Goal: Information Seeking & Learning: Learn about a topic

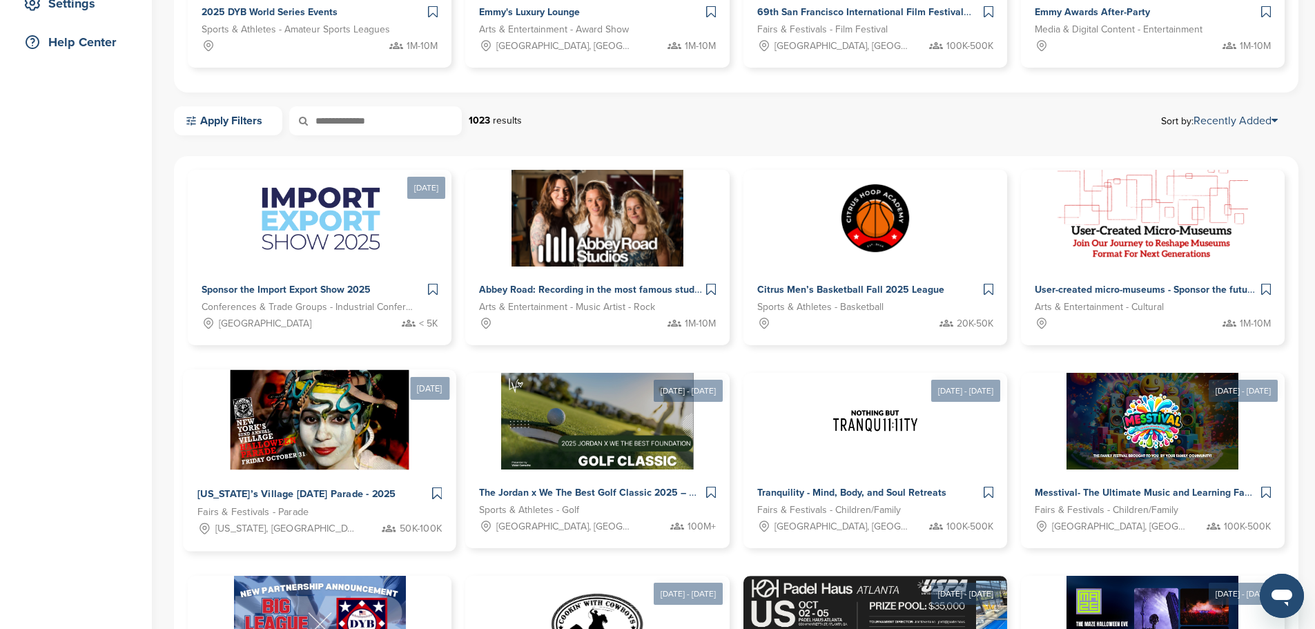
scroll to position [311, 0]
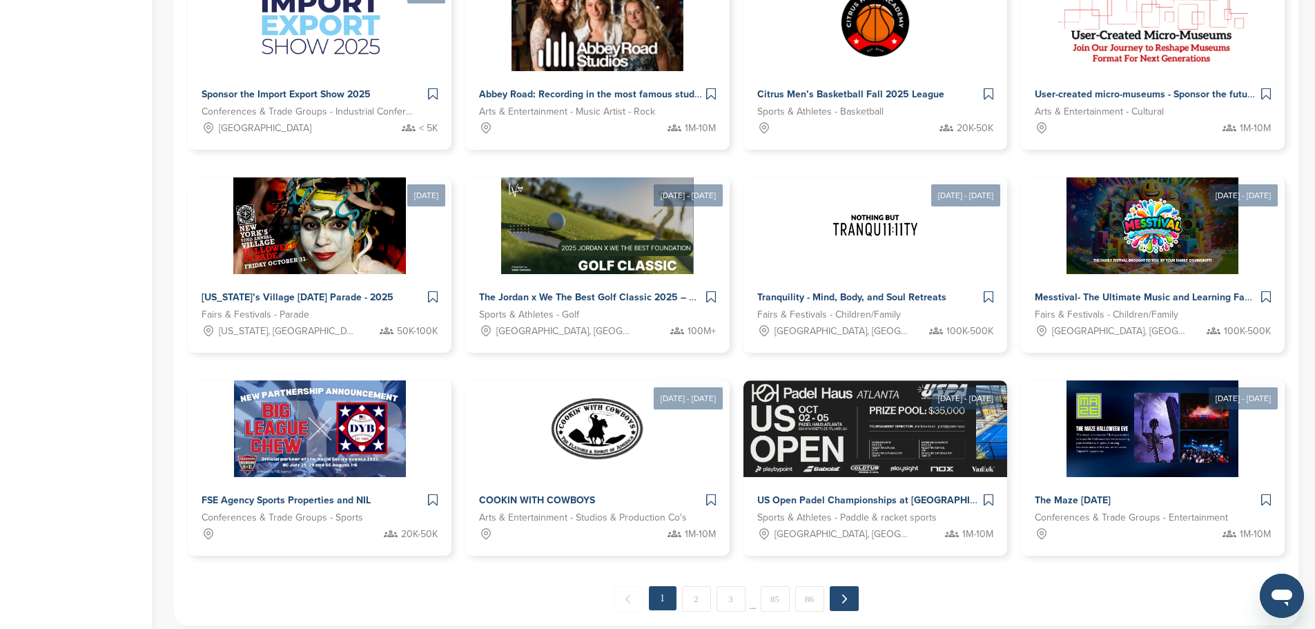
click at [837, 586] on link "Next →" at bounding box center [844, 598] width 29 height 25
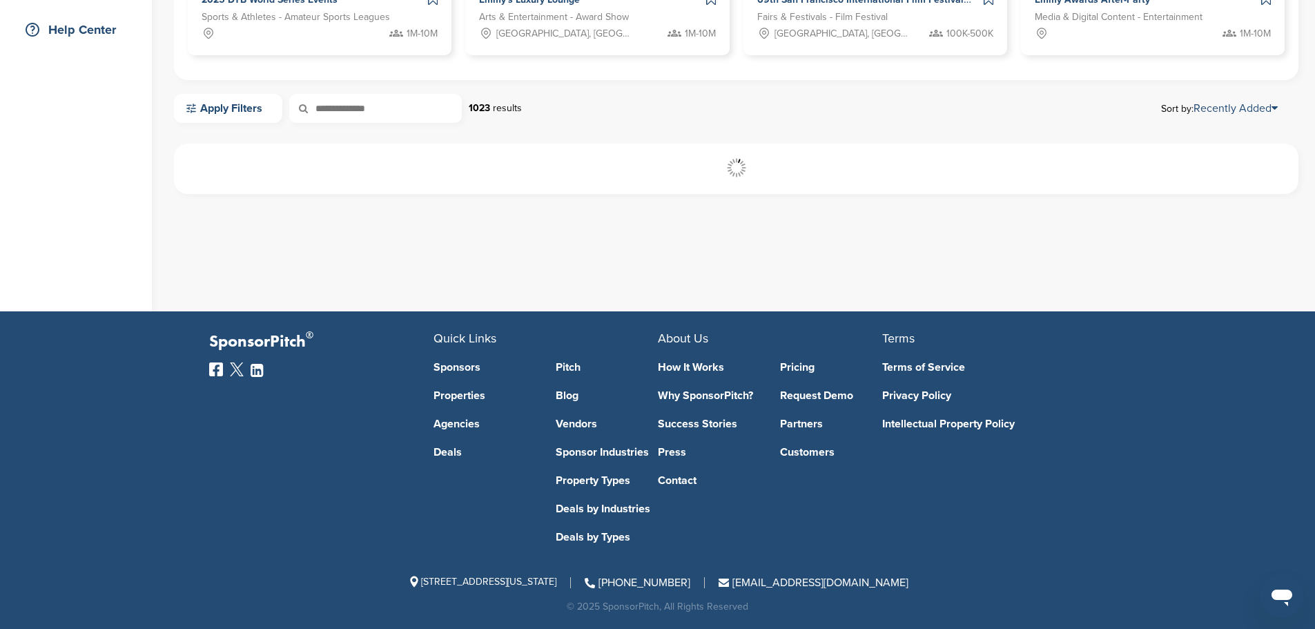
scroll to position [317, 0]
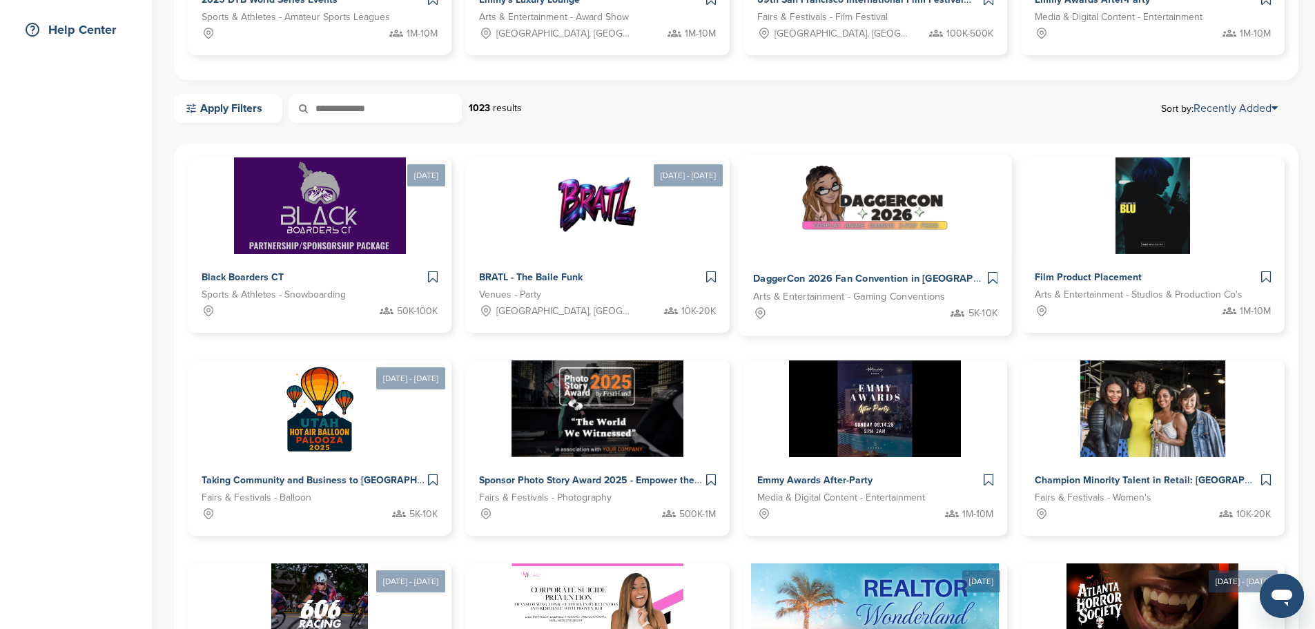
click at [753, 275] on span "DaggerCon 2026 Fan Convention in [GEOGRAPHIC_DATA], [GEOGRAPHIC_DATA]" at bounding box center [943, 279] width 380 height 12
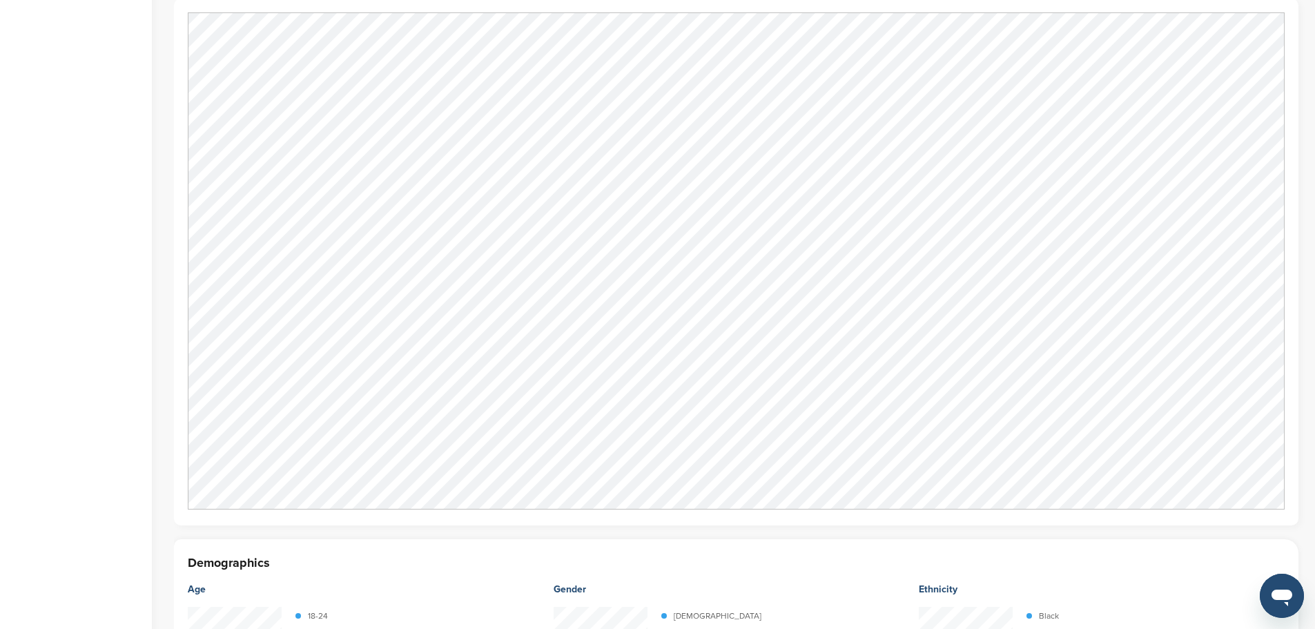
scroll to position [1208, 0]
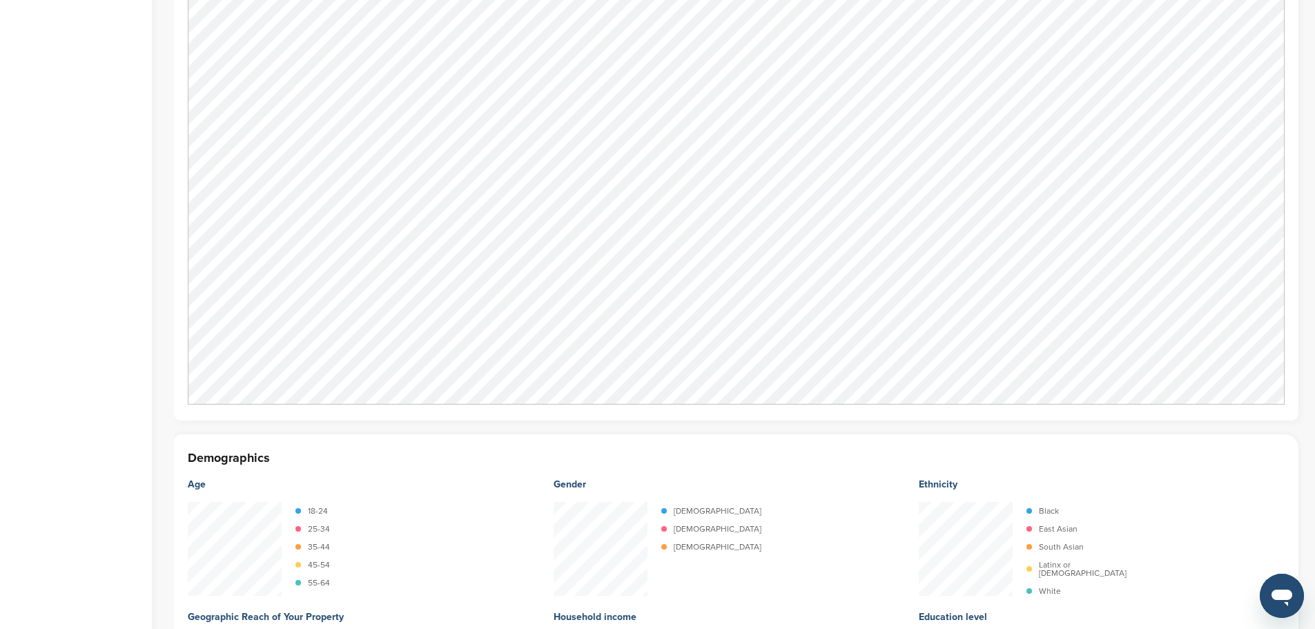
click at [132, 102] on div "Home Search My CRM You are currently on SponsorPitch for Brands - Free. To acce…" at bounding box center [76, 209] width 152 height 2741
